Goal: Transaction & Acquisition: Register for event/course

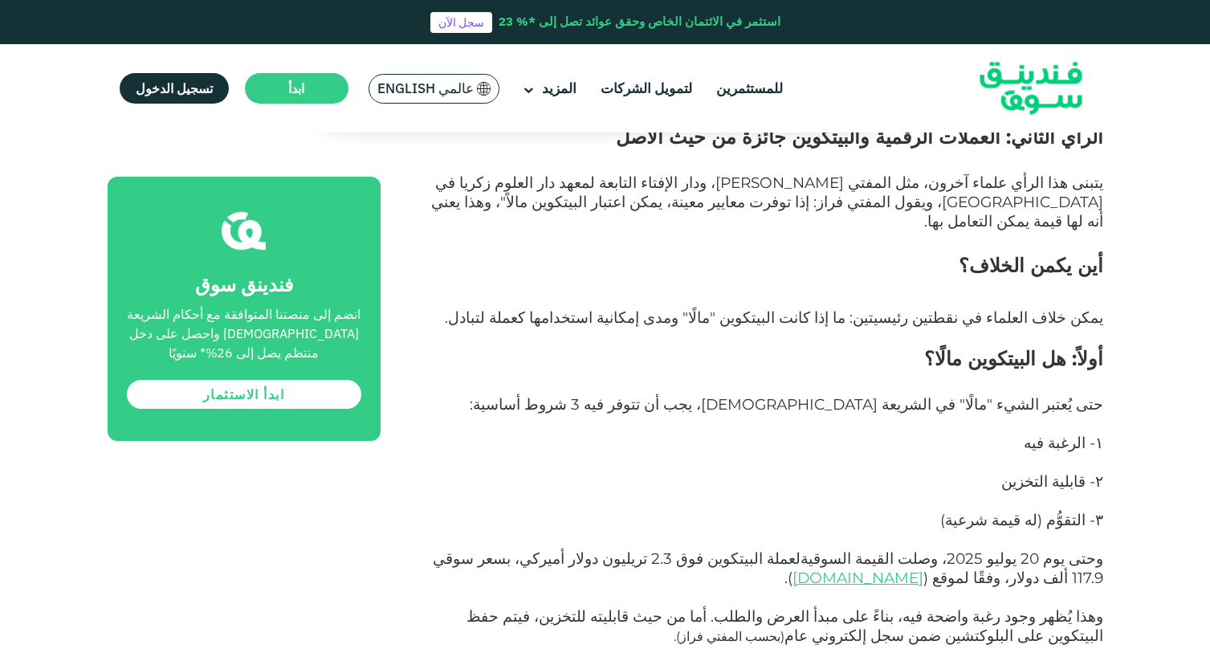
scroll to position [1773, 0]
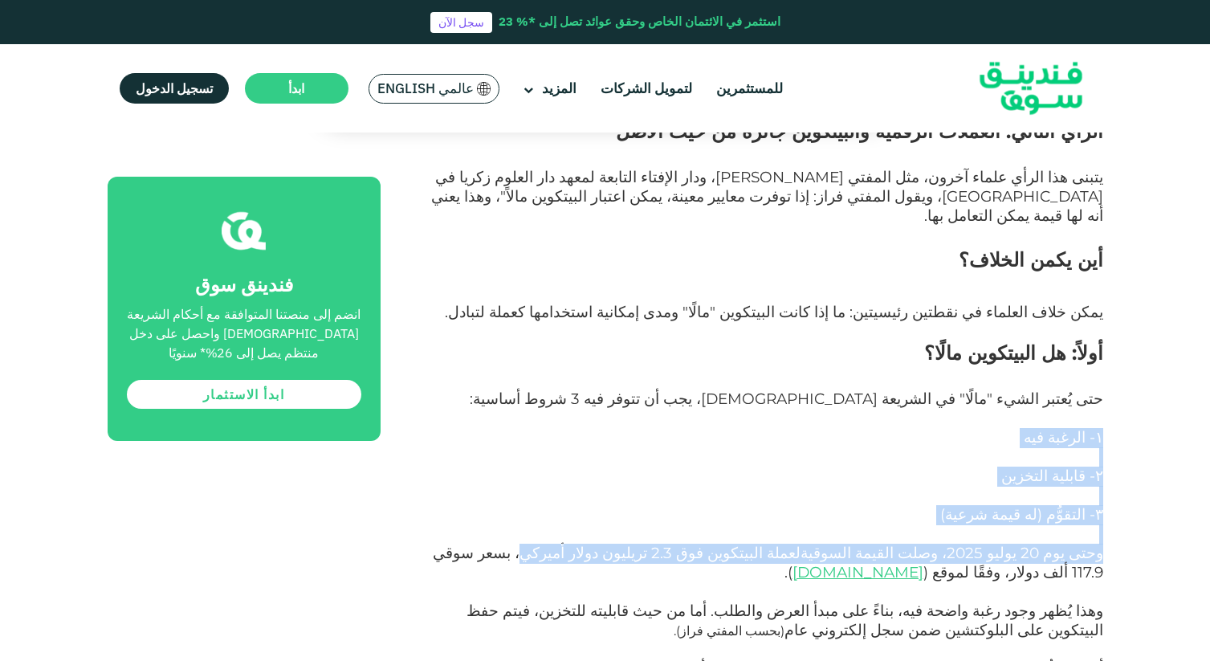
drag, startPoint x: 613, startPoint y: 392, endPoint x: 597, endPoint y: 263, distance: 130.3
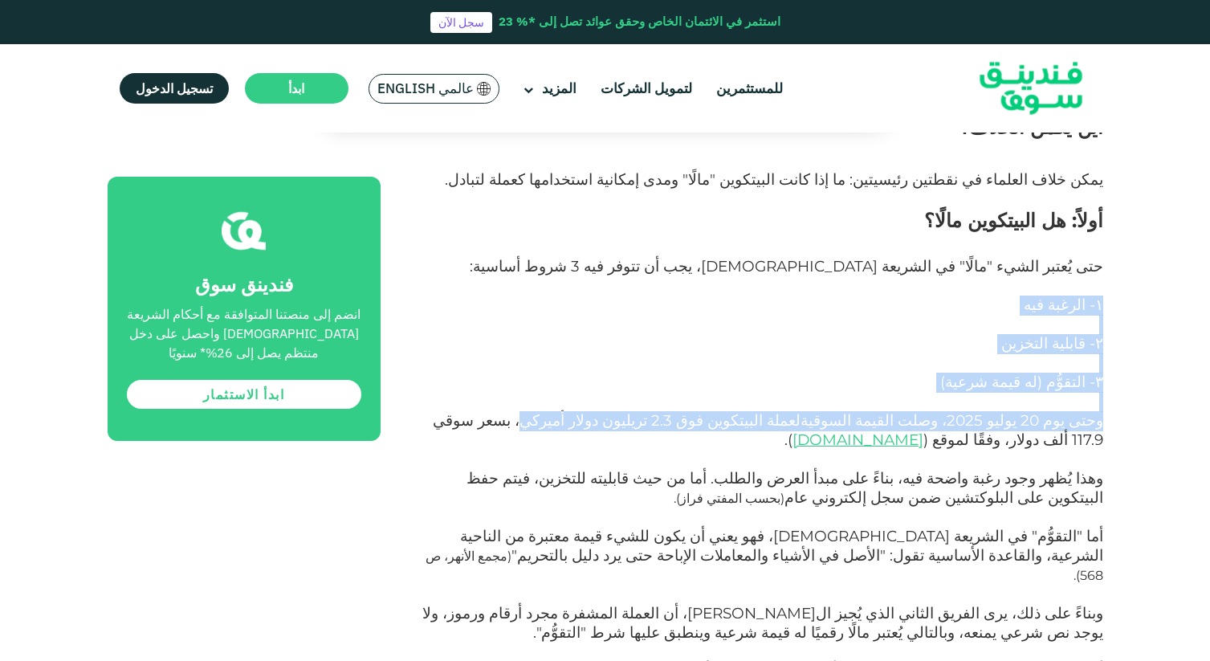
scroll to position [1909, 0]
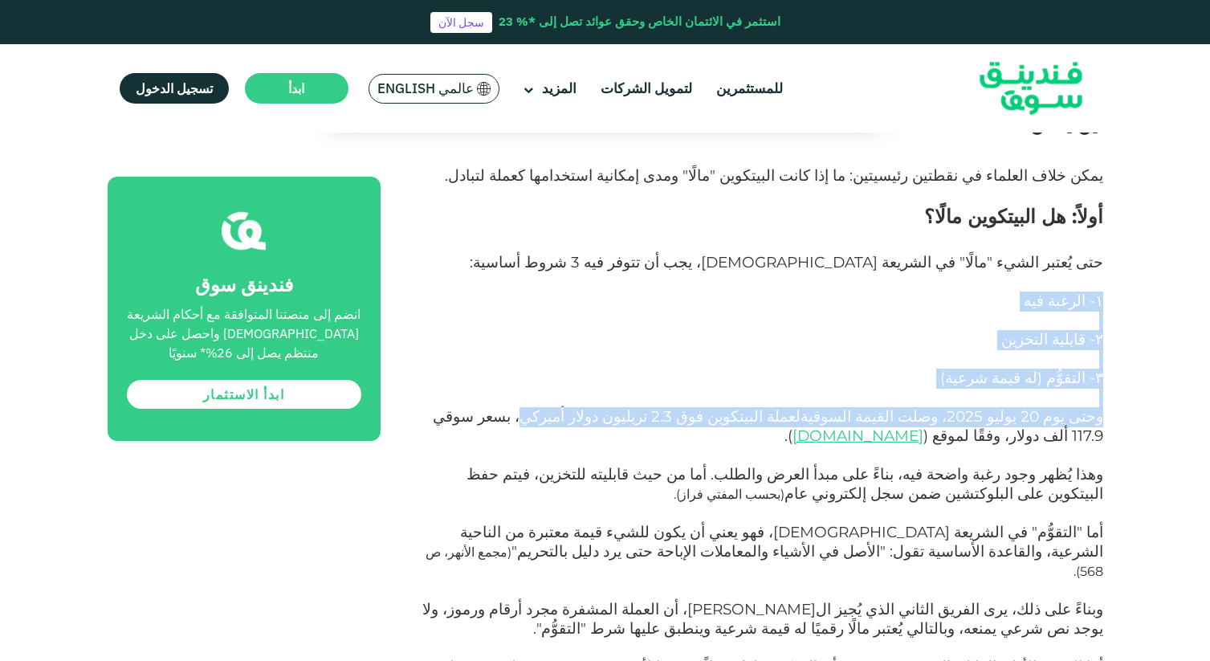
click at [597, 408] on p "وحتى يوم [DATE]، وصلت القيمة السوقية لعملة البيتكوين فوق 2.3 تريليون دولار أمير…" at bounding box center [760, 437] width 686 height 58
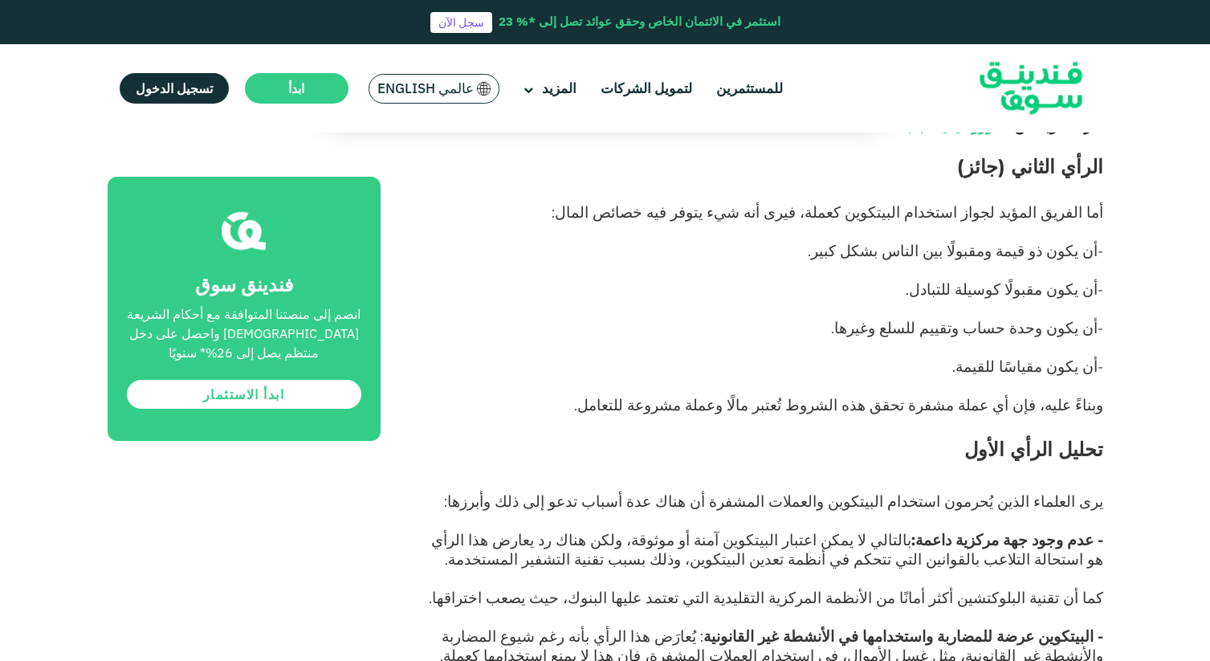
scroll to position [2919, 0]
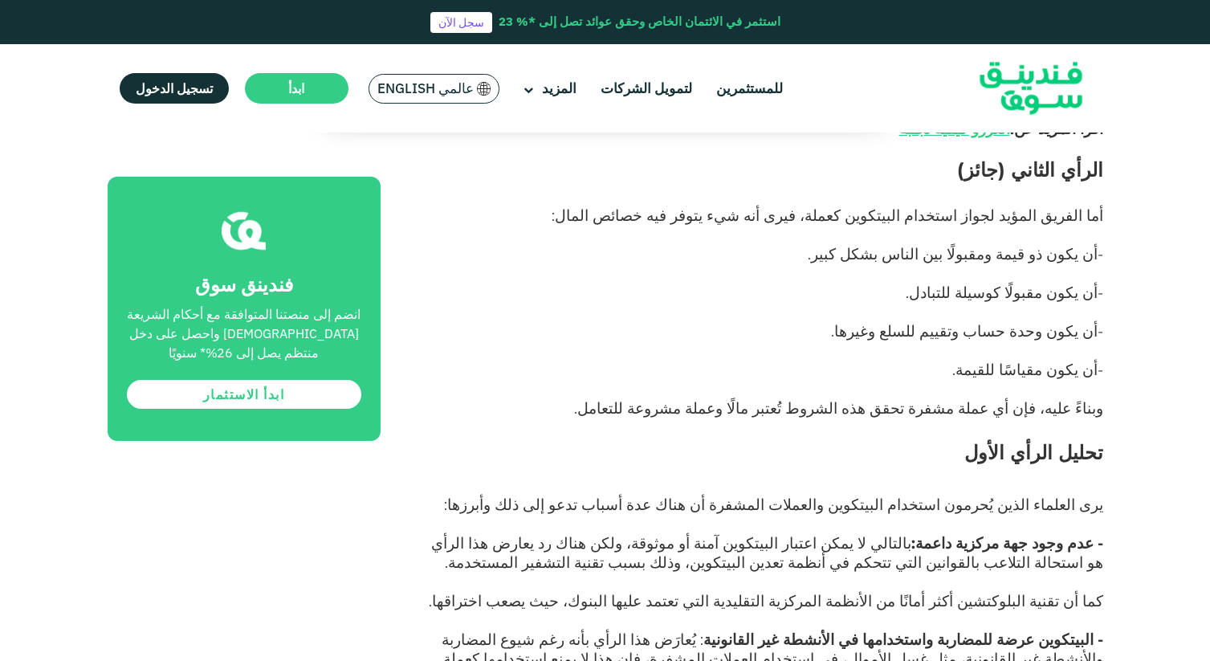
click at [1073, 100] on img at bounding box center [1030, 88] width 157 height 81
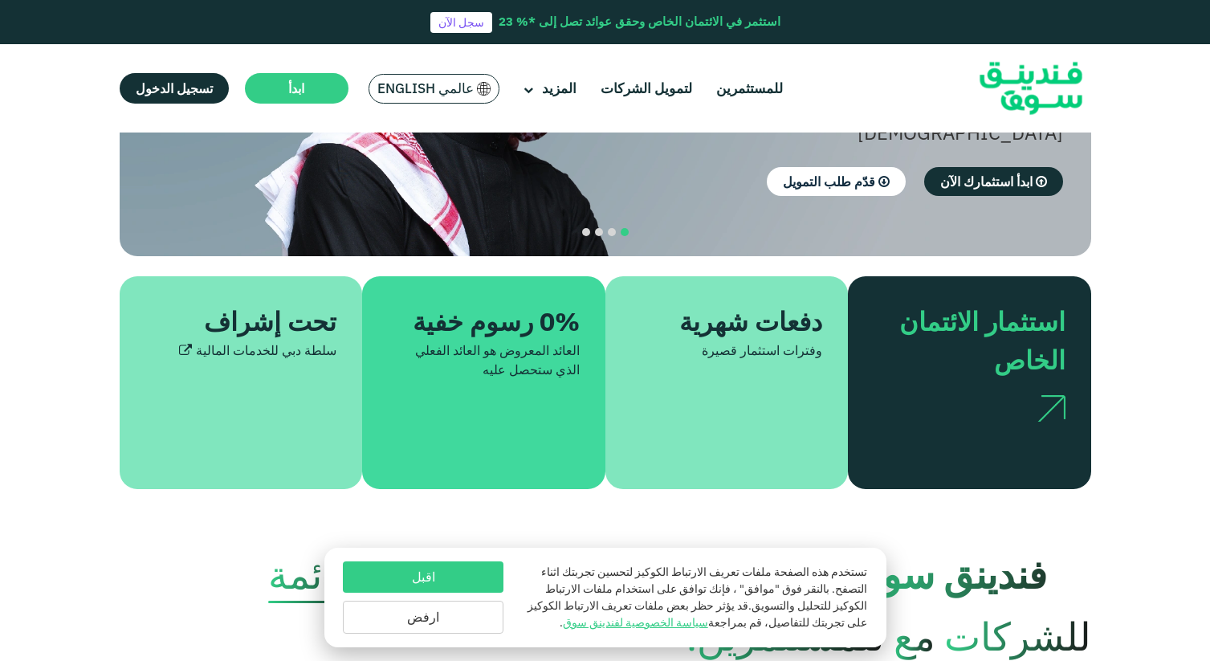
scroll to position [271, 0]
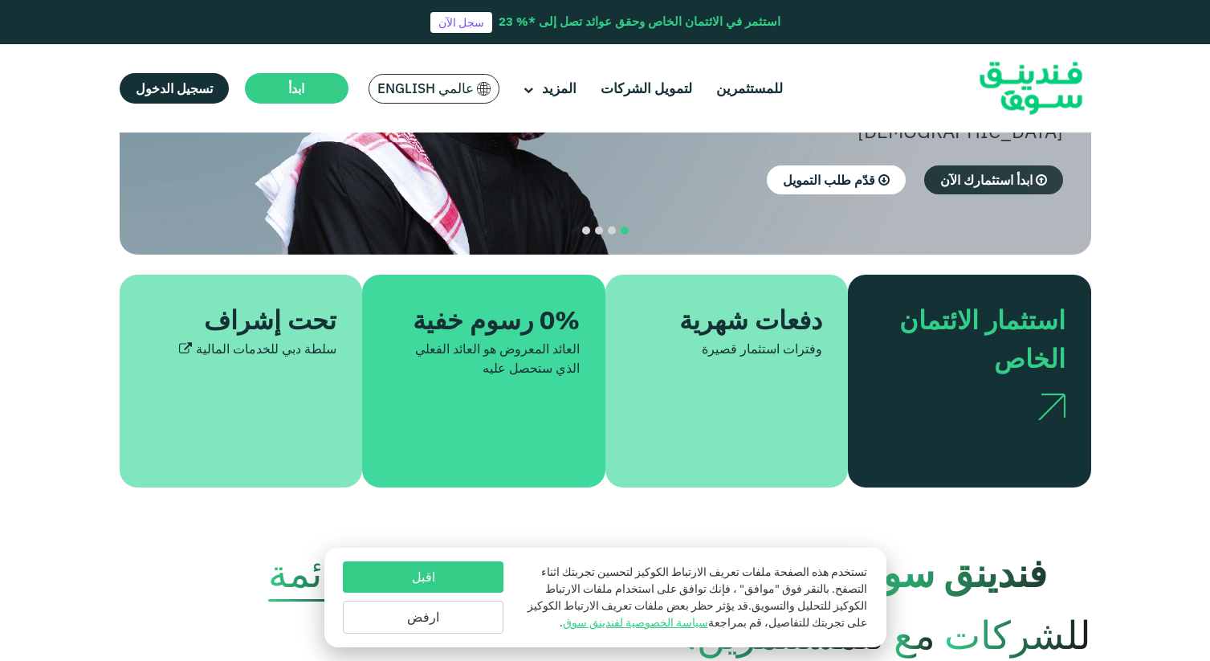
click at [1006, 172] on span "ابدأ استثمارك الآن" at bounding box center [986, 180] width 92 height 16
